Goal: Task Accomplishment & Management: Manage account settings

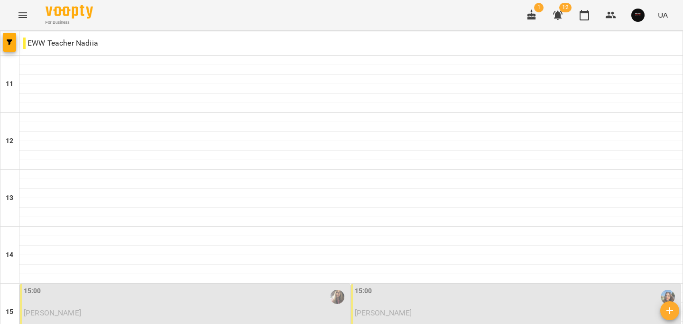
scroll to position [417, 0]
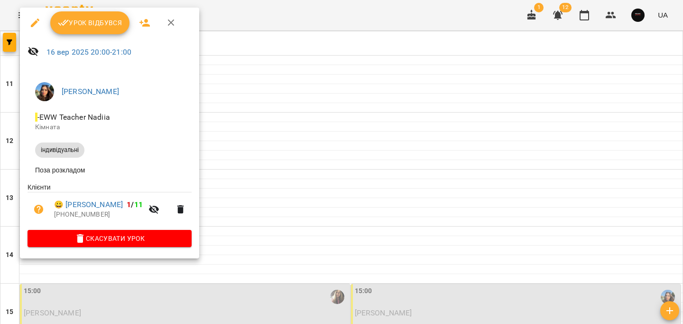
click at [99, 28] on button "Урок відбувся" at bounding box center [90, 22] width 80 height 23
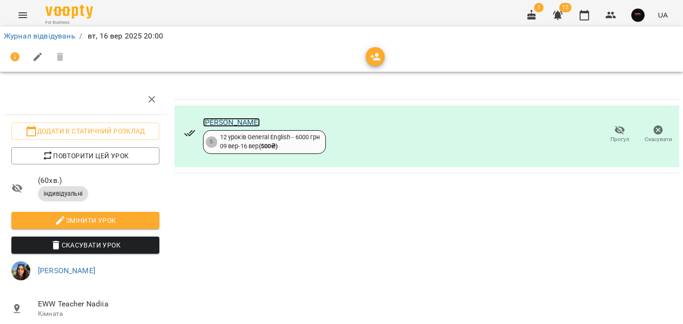
click at [246, 126] on link "[PERSON_NAME]" at bounding box center [231, 122] width 57 height 9
click at [40, 36] on link "Журнал відвідувань" at bounding box center [40, 35] width 72 height 9
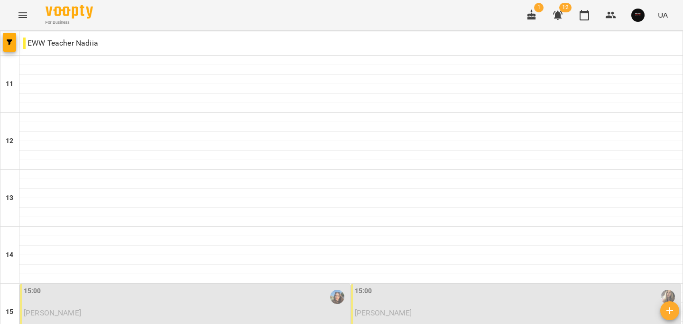
scroll to position [478, 0]
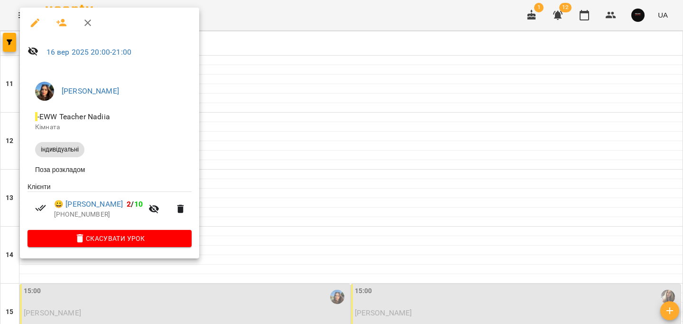
click at [285, 113] on div at bounding box center [341, 162] width 683 height 324
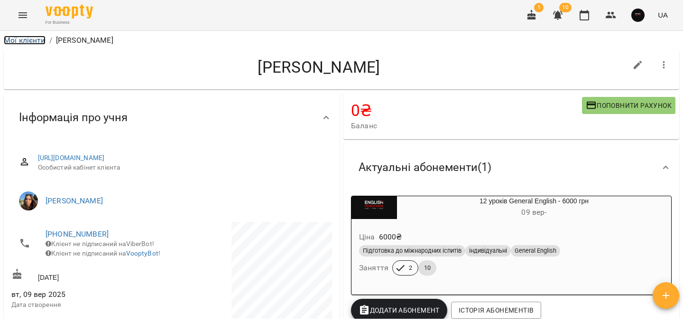
click at [25, 40] on link "Мої клієнти" at bounding box center [25, 40] width 42 height 9
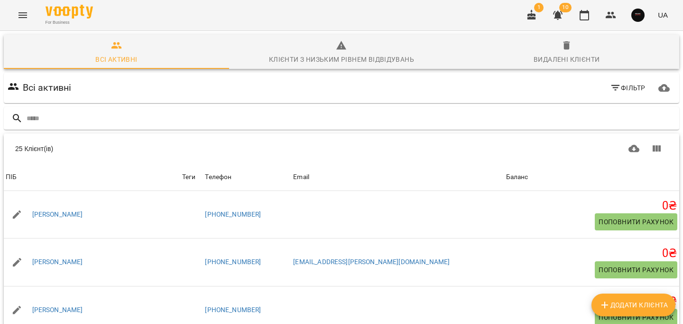
click at [18, 11] on icon "Menu" at bounding box center [22, 14] width 11 height 11
